Goal: Task Accomplishment & Management: Complete application form

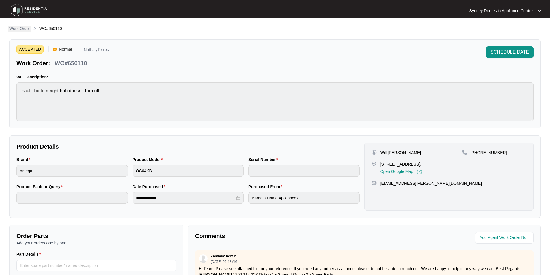
click at [15, 31] on p "Work Order" at bounding box center [19, 29] width 21 height 6
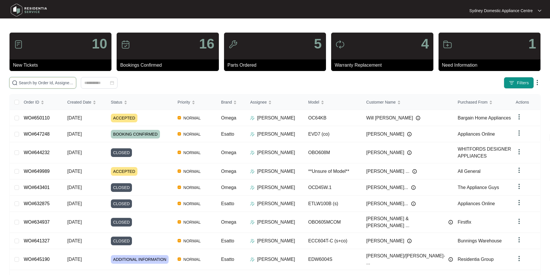
click at [74, 80] on input "text" at bounding box center [46, 83] width 55 height 6
paste input "647363"
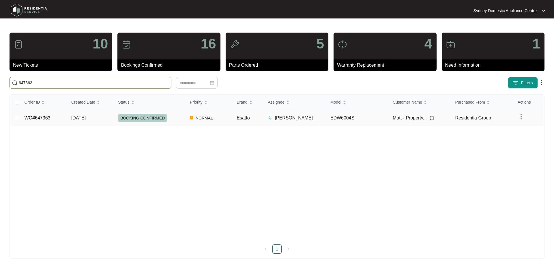
type input "647363"
click at [44, 119] on link "WO#647363" at bounding box center [38, 117] width 26 height 5
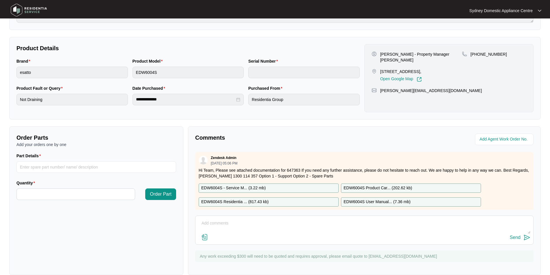
scroll to position [108, 0]
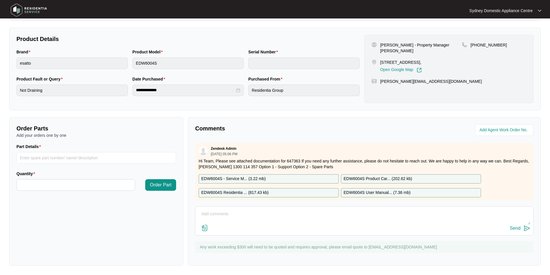
click at [247, 214] on textarea at bounding box center [364, 217] width 332 height 15
paste textarea "As requested our technician attended to the property above on [DATE] and inspec…"
click at [204, 230] on img at bounding box center [204, 228] width 7 height 7
click at [0, 0] on input "file" at bounding box center [0, 0] width 0 height 0
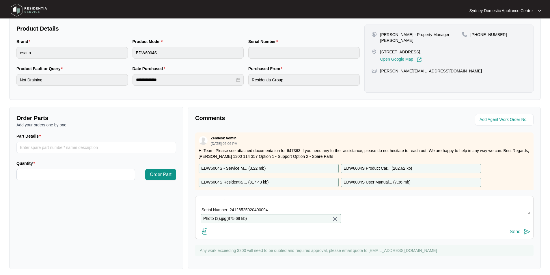
scroll to position [126, 0]
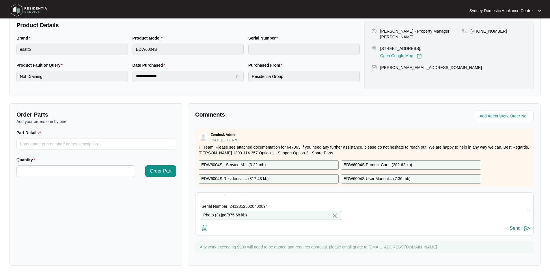
click at [301, 196] on textarea "Hi Team. As requested our technician attended to the property above on [DATE] a…" at bounding box center [364, 203] width 332 height 15
paste textarea "Kind Regards, [PERSON_NAME] Sydney Domestic Appliance Centre"
type textarea "Hi Team. As requested our technician attended to the property above on [DATE] a…"
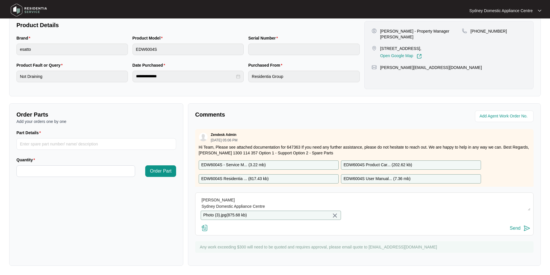
click at [521, 227] on button "Send" at bounding box center [520, 229] width 20 height 8
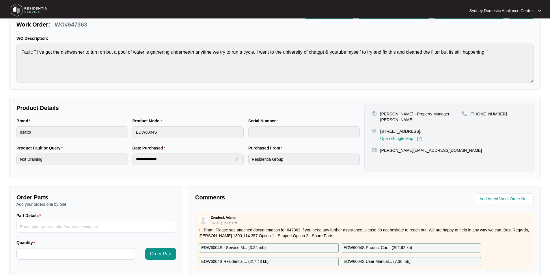
scroll to position [0, 0]
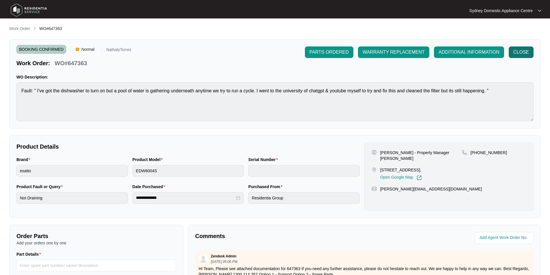
click at [528, 52] on span "CLOSE" at bounding box center [521, 52] width 16 height 7
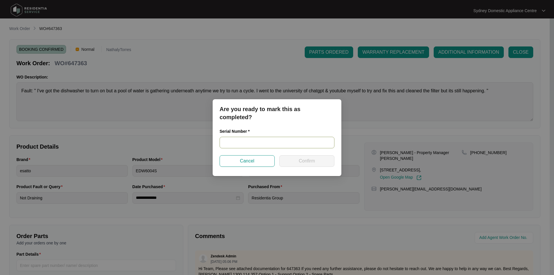
click at [321, 144] on input "text" at bounding box center [277, 143] width 115 height 12
paste input "24128525020400094"
type input "24128525020400094"
click at [308, 164] on span "Confirm" at bounding box center [307, 161] width 16 height 7
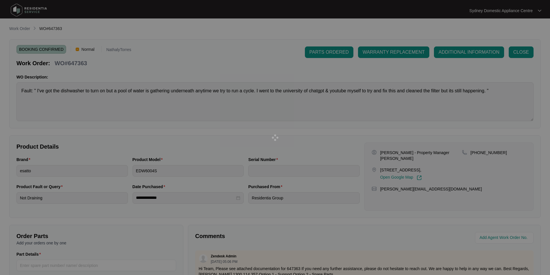
type input "24128525020400094"
